Goal: Task Accomplishment & Management: Manage account settings

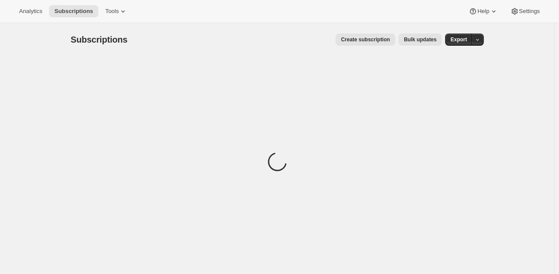
scroll to position [15, 0]
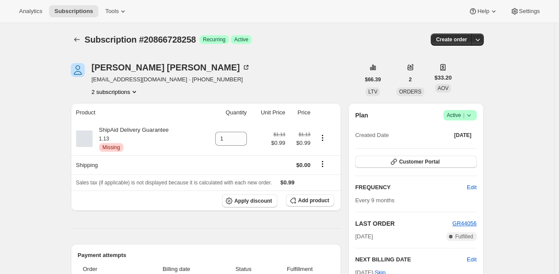
click at [132, 87] on icon "Product actions" at bounding box center [134, 91] width 9 height 9
click at [125, 121] on span "20866761026" at bounding box center [117, 122] width 60 height 9
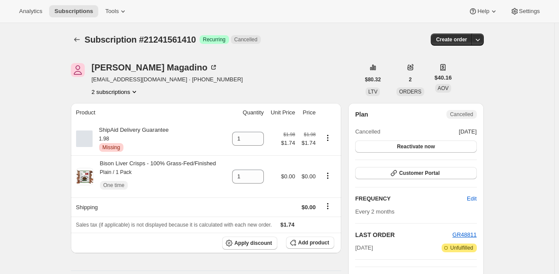
click at [103, 90] on button "2 subscriptions" at bounding box center [115, 91] width 47 height 9
click at [97, 107] on span "21241561410 Info Current" at bounding box center [117, 107] width 60 height 7
click at [93, 116] on button "21241594178" at bounding box center [118, 123] width 66 height 14
